Goal: Information Seeking & Learning: Check status

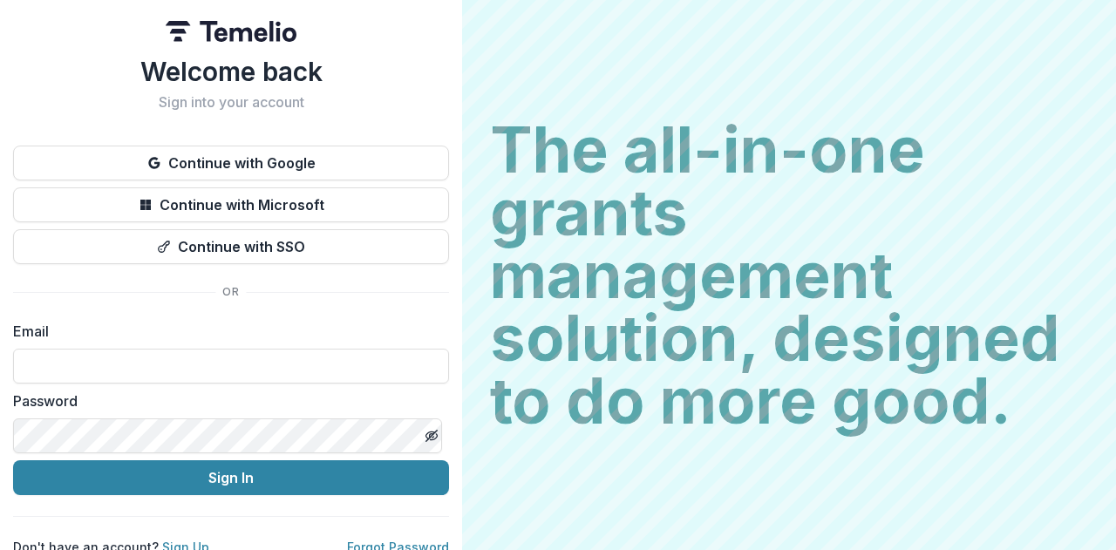
click at [117, 343] on div "Email" at bounding box center [231, 352] width 436 height 63
click at [115, 367] on input at bounding box center [231, 366] width 436 height 35
type input "**********"
click at [214, 473] on button "Sign In" at bounding box center [231, 477] width 436 height 35
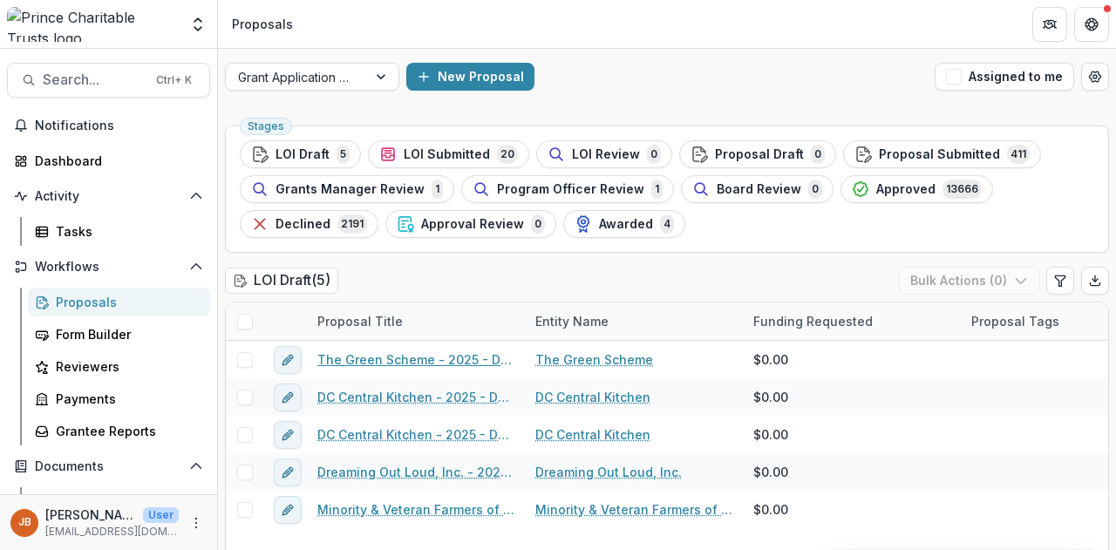
click at [408, 357] on link "The Green Scheme - 2025 - DC - Full Application" at bounding box center [415, 359] width 197 height 18
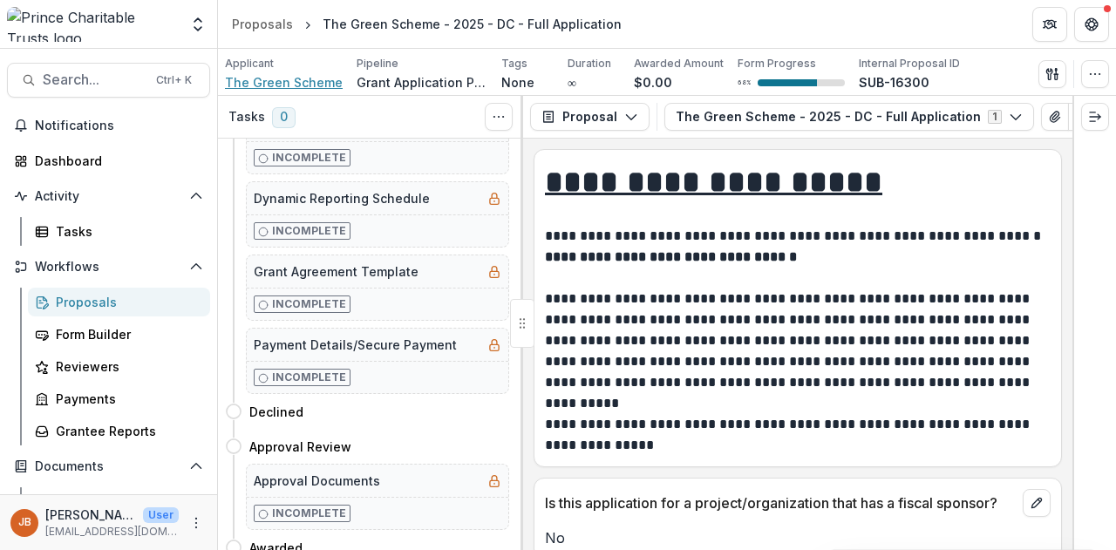
click at [269, 82] on span "The Green Scheme" at bounding box center [284, 82] width 118 height 18
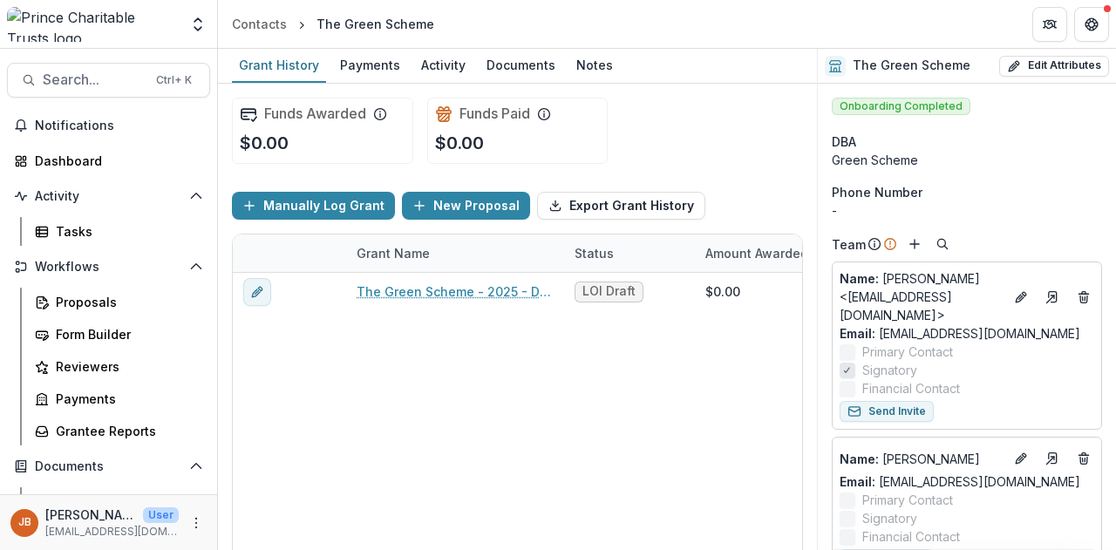
click at [506, 71] on div "Documents" at bounding box center [520, 64] width 83 height 25
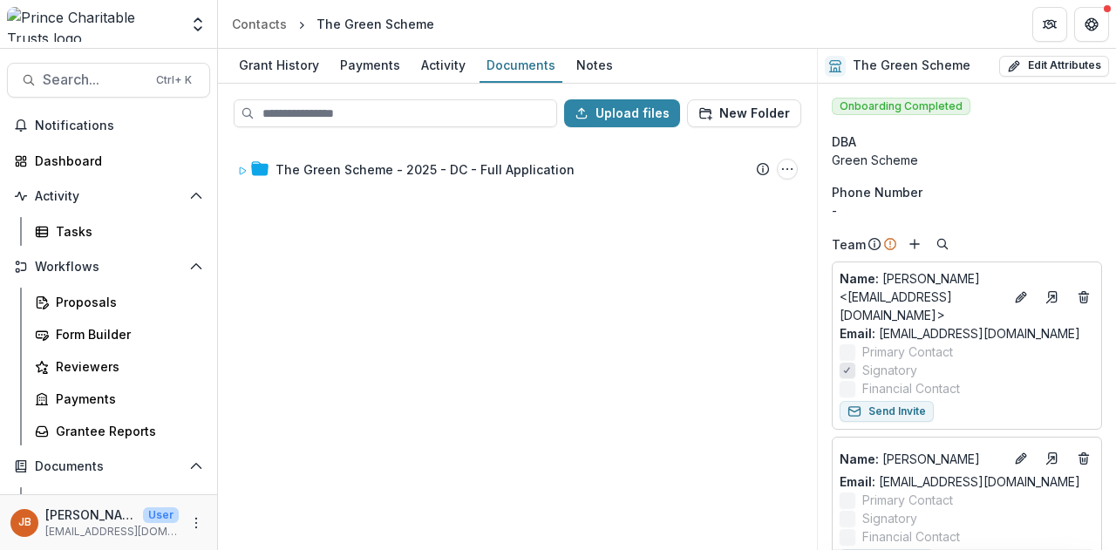
click at [445, 69] on div "Activity" at bounding box center [443, 64] width 58 height 25
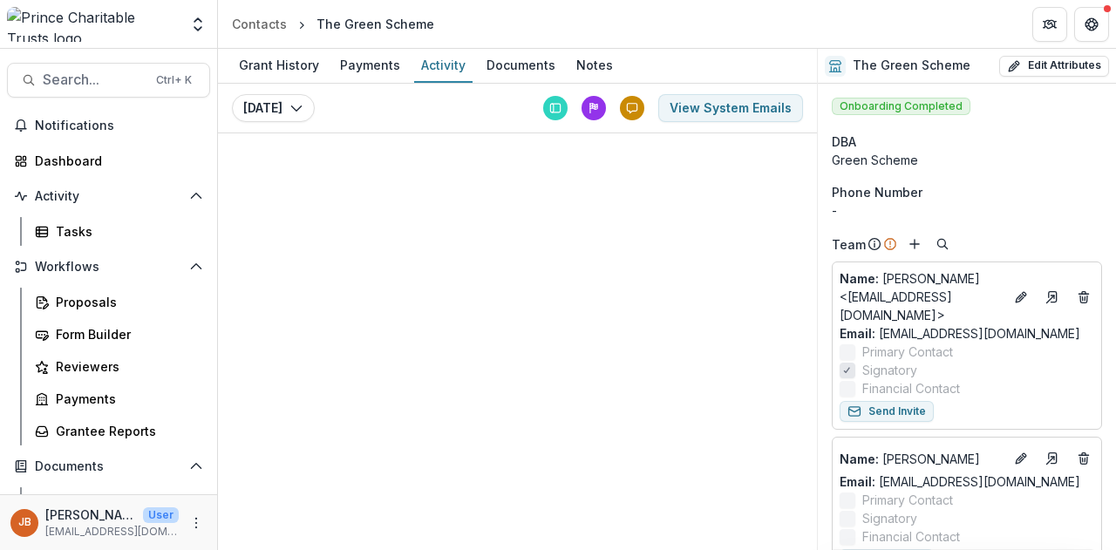
click at [297, 107] on icon "button" at bounding box center [296, 108] width 14 height 14
click at [294, 103] on icon "button" at bounding box center [296, 108] width 14 height 14
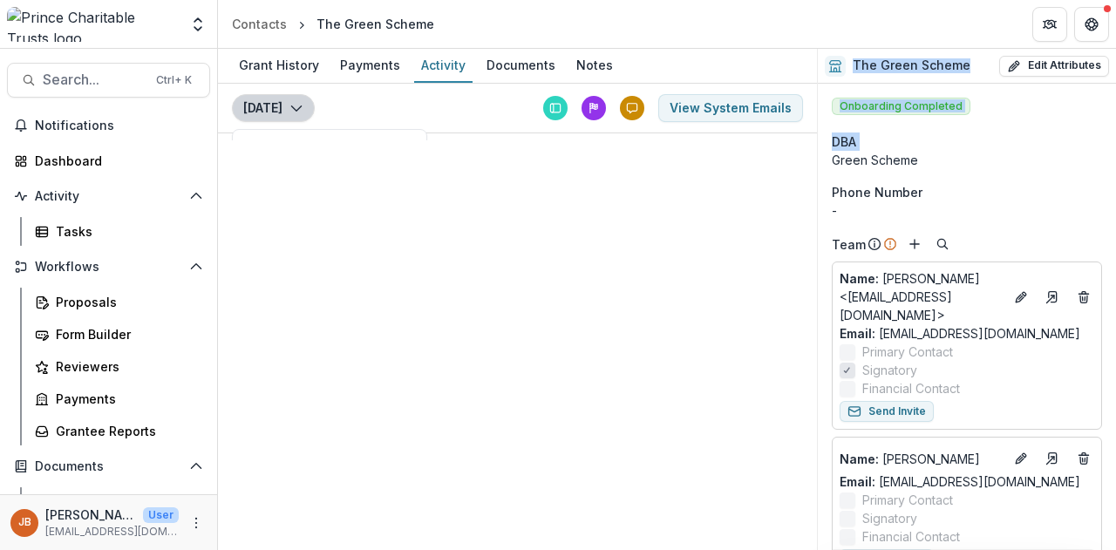
drag, startPoint x: 811, startPoint y: 119, endPoint x: 816, endPoint y: 156, distance: 37.9
click at [817, 156] on div "Grant History Payments Activity Documents Notes [DATE] [DATE] View System Email…" at bounding box center [667, 299] width 898 height 501
click at [295, 64] on div "Grant History" at bounding box center [279, 64] width 94 height 25
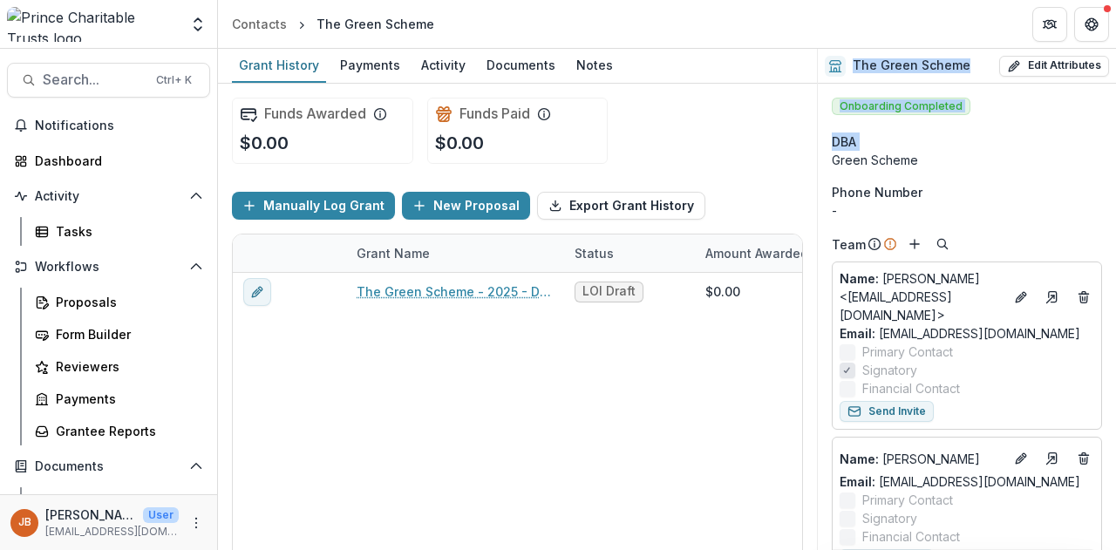
click at [73, 85] on span "Search..." at bounding box center [94, 79] width 103 height 17
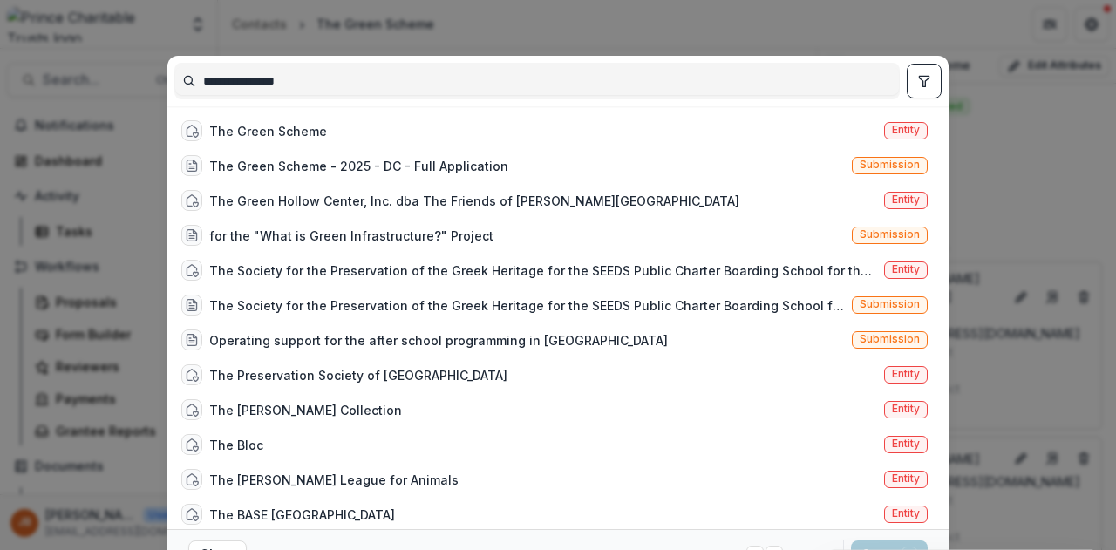
type input "**********"
click at [246, 140] on div "The Green Scheme Entity" at bounding box center [554, 130] width 760 height 35
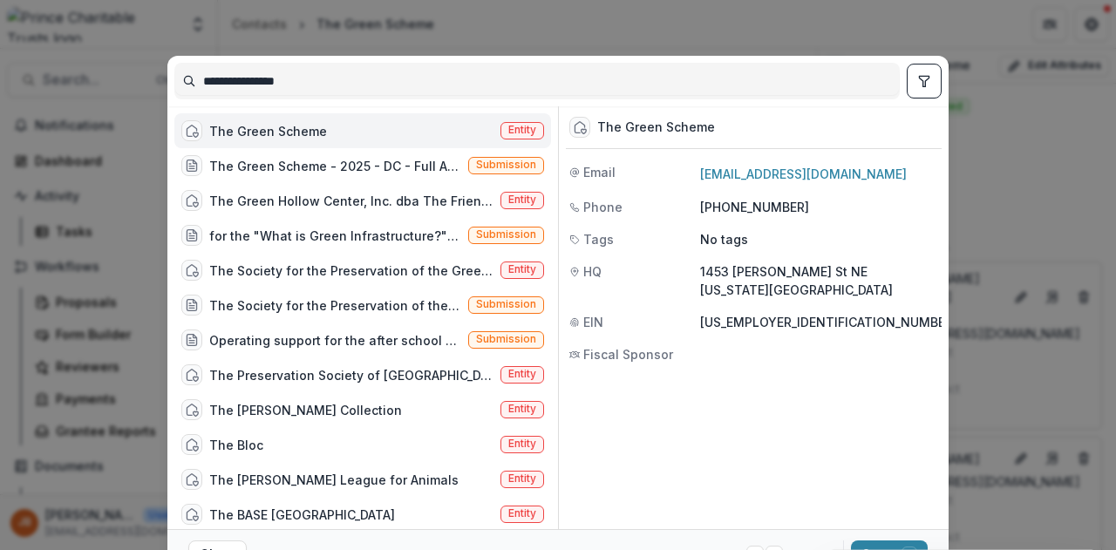
click at [251, 132] on div "The Green Scheme" at bounding box center [268, 131] width 118 height 18
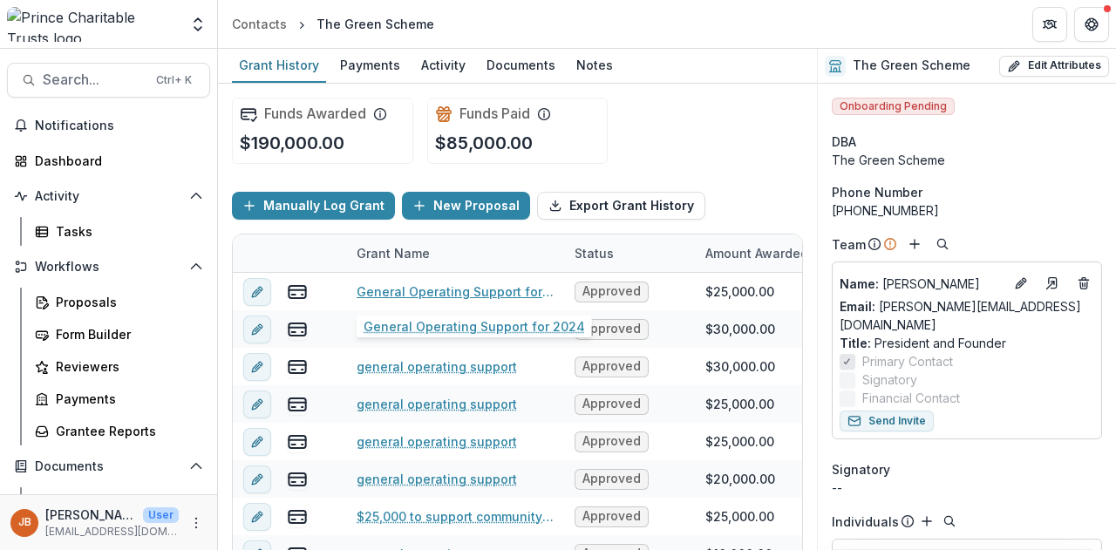
click at [449, 287] on link "General Operating Support for 2024" at bounding box center [455, 291] width 197 height 18
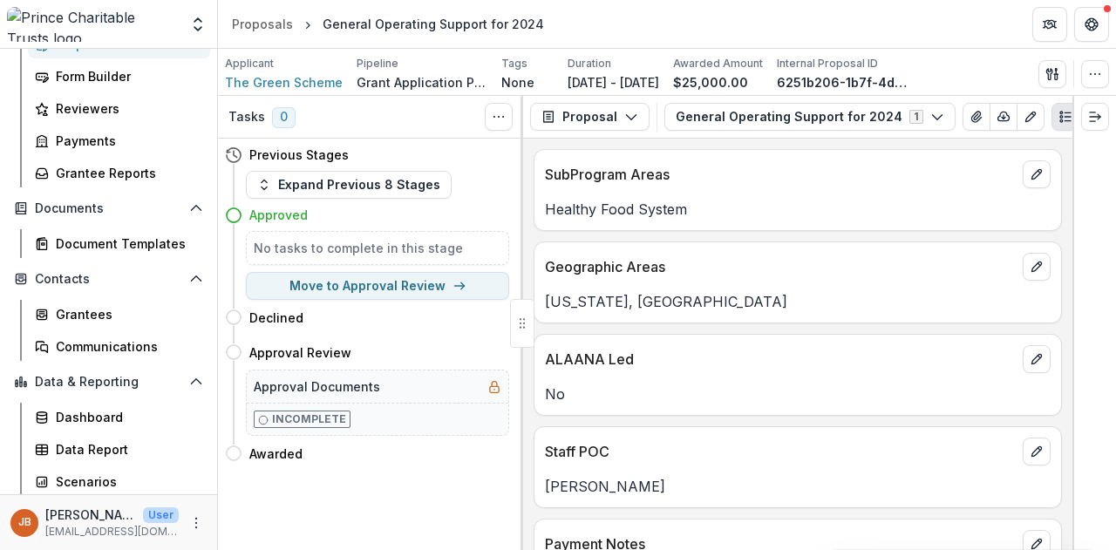
click at [930, 112] on icon "button" at bounding box center [937, 117] width 14 height 14
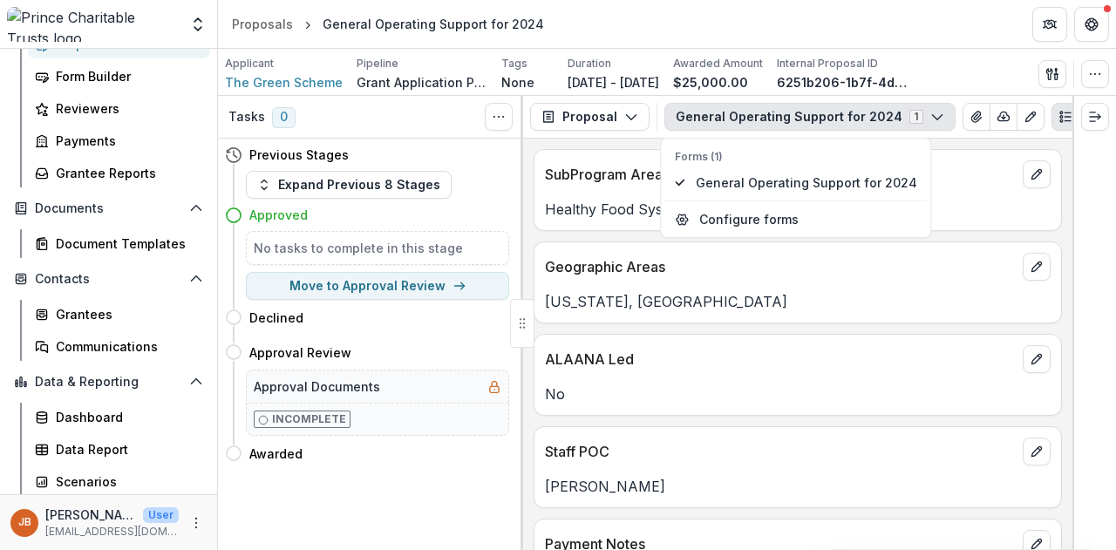
click at [887, 358] on p "ALAANA Led" at bounding box center [780, 359] width 471 height 21
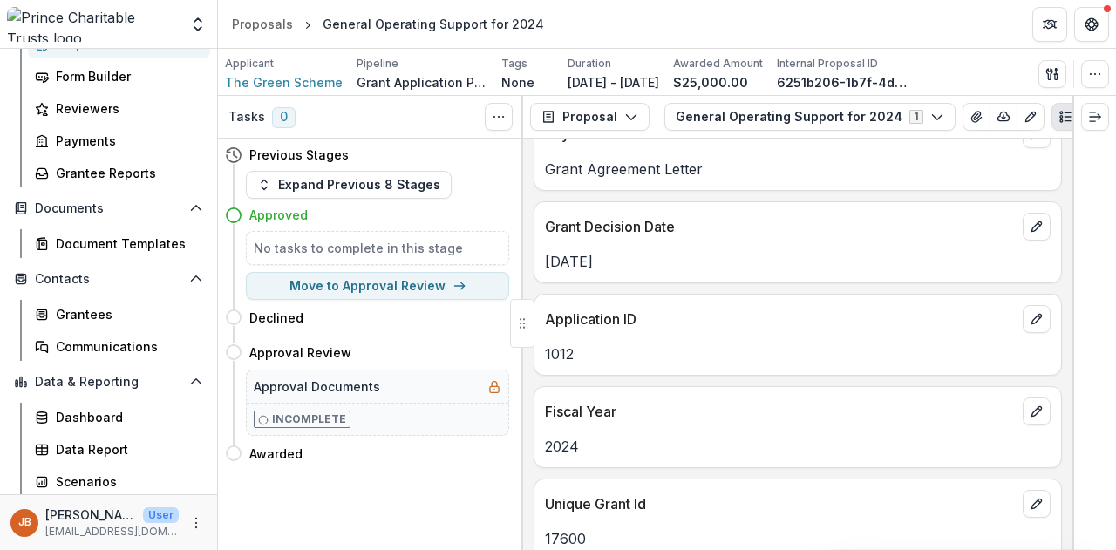
scroll to position [426, 0]
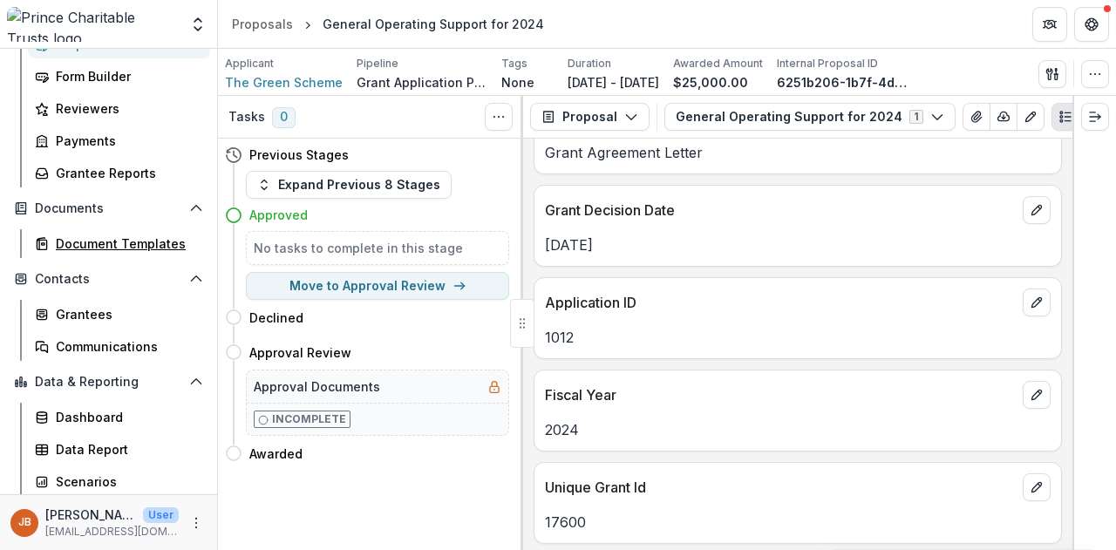
click at [87, 243] on div "Document Templates" at bounding box center [126, 244] width 140 height 18
